Goal: Information Seeking & Learning: Compare options

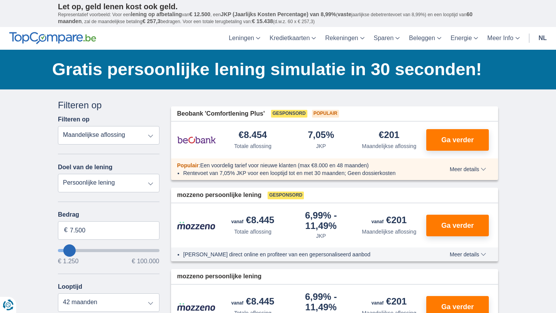
click at [157, 181] on select "Persoonlijke lening Auto Moto / fiets Mobilhome / caravan Renovatie Energie Sch…" at bounding box center [108, 183] width 101 height 19
select select "holiday"
type input "7.500"
type input "7250"
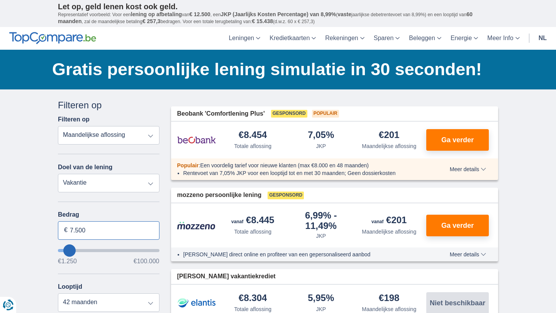
click at [88, 232] on input "7.500" at bounding box center [108, 231] width 101 height 19
type input "7"
type input "8"
type input "10.000"
type input "10250"
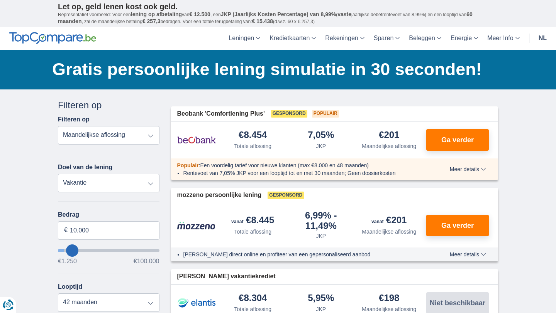
click at [150, 133] on select "Totale aflossing JKP Maandelijkse aflossing" at bounding box center [108, 135] width 101 height 19
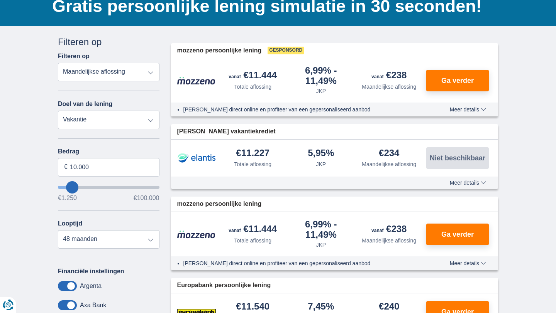
scroll to position [65, 0]
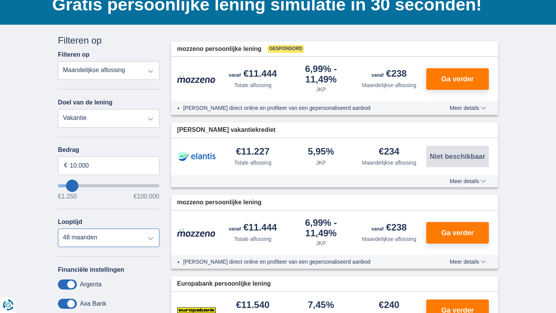
click at [148, 240] on select "12 maanden 18 maanden 24 maanden 30 maanden 36 maanden 42 maanden 48 maanden" at bounding box center [108, 238] width 101 height 19
select select "36"
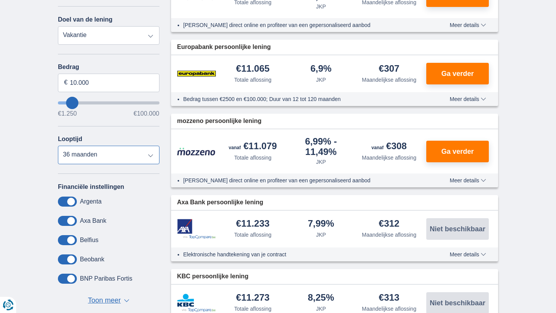
scroll to position [150, 0]
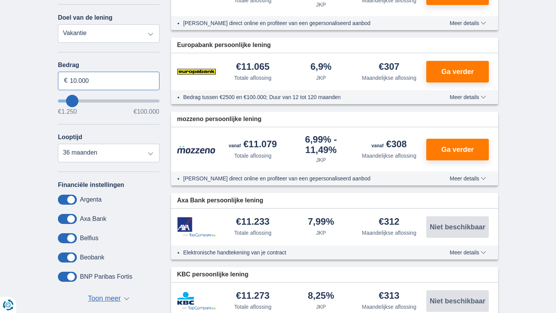
click at [76, 80] on input "10.000" at bounding box center [108, 81] width 101 height 19
type input "13.000"
type input "13250"
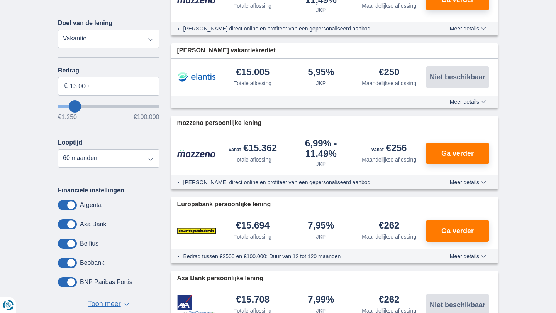
scroll to position [141, 0]
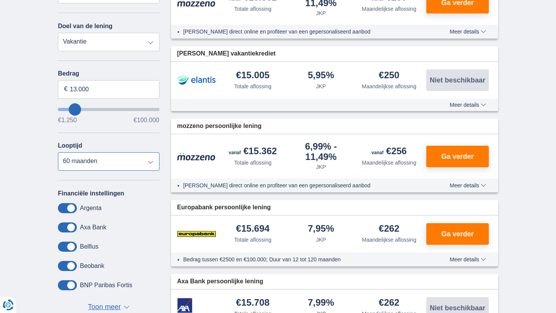
click at [152, 164] on select "12 maanden 18 maanden 24 maanden 30 maanden 36 maanden 42 maanden 48 maanden 60…" at bounding box center [108, 161] width 101 height 19
select select "36"
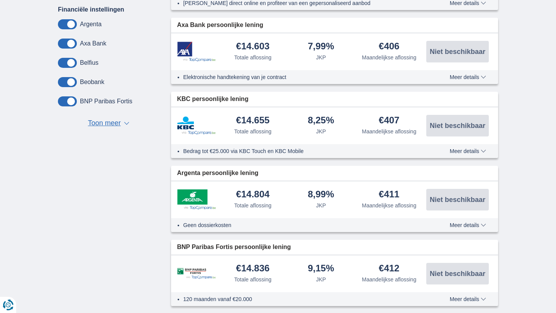
scroll to position [0, 0]
